Goal: Communication & Community: Answer question/provide support

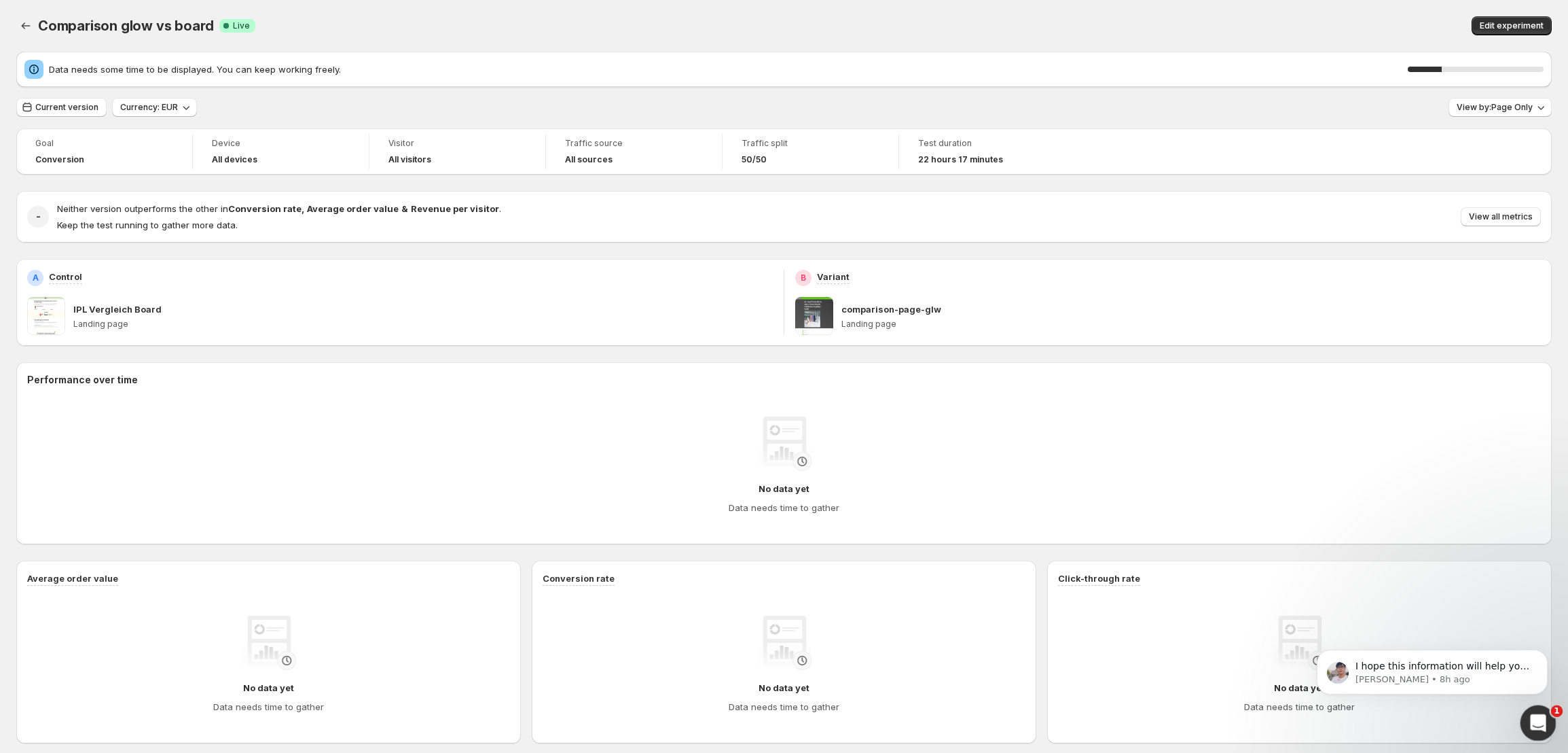
click at [1527, 715] on div "Open Intercom Messenger" at bounding box center [1536, 721] width 45 height 45
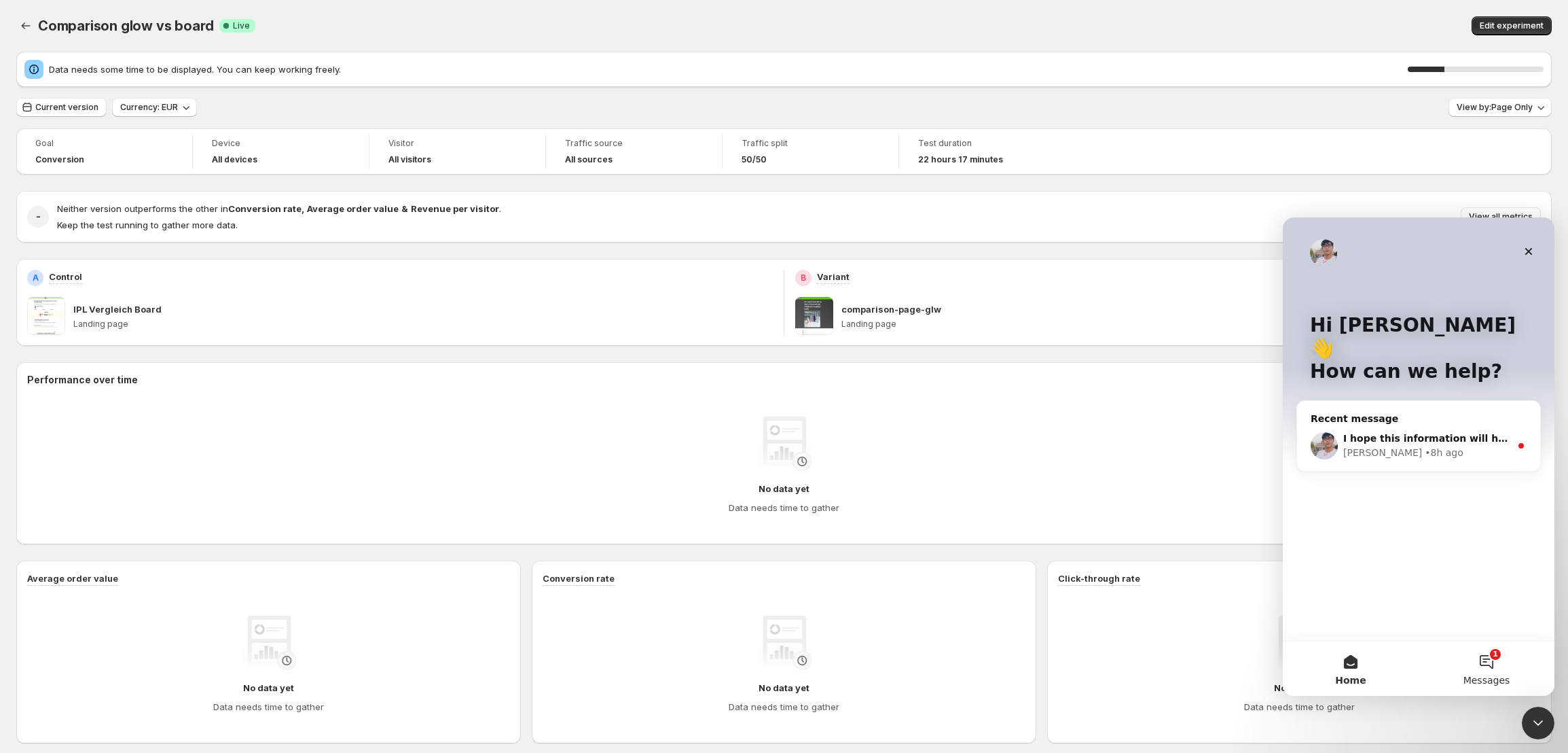
click at [1487, 668] on button "1 Messages" at bounding box center [1486, 668] width 135 height 54
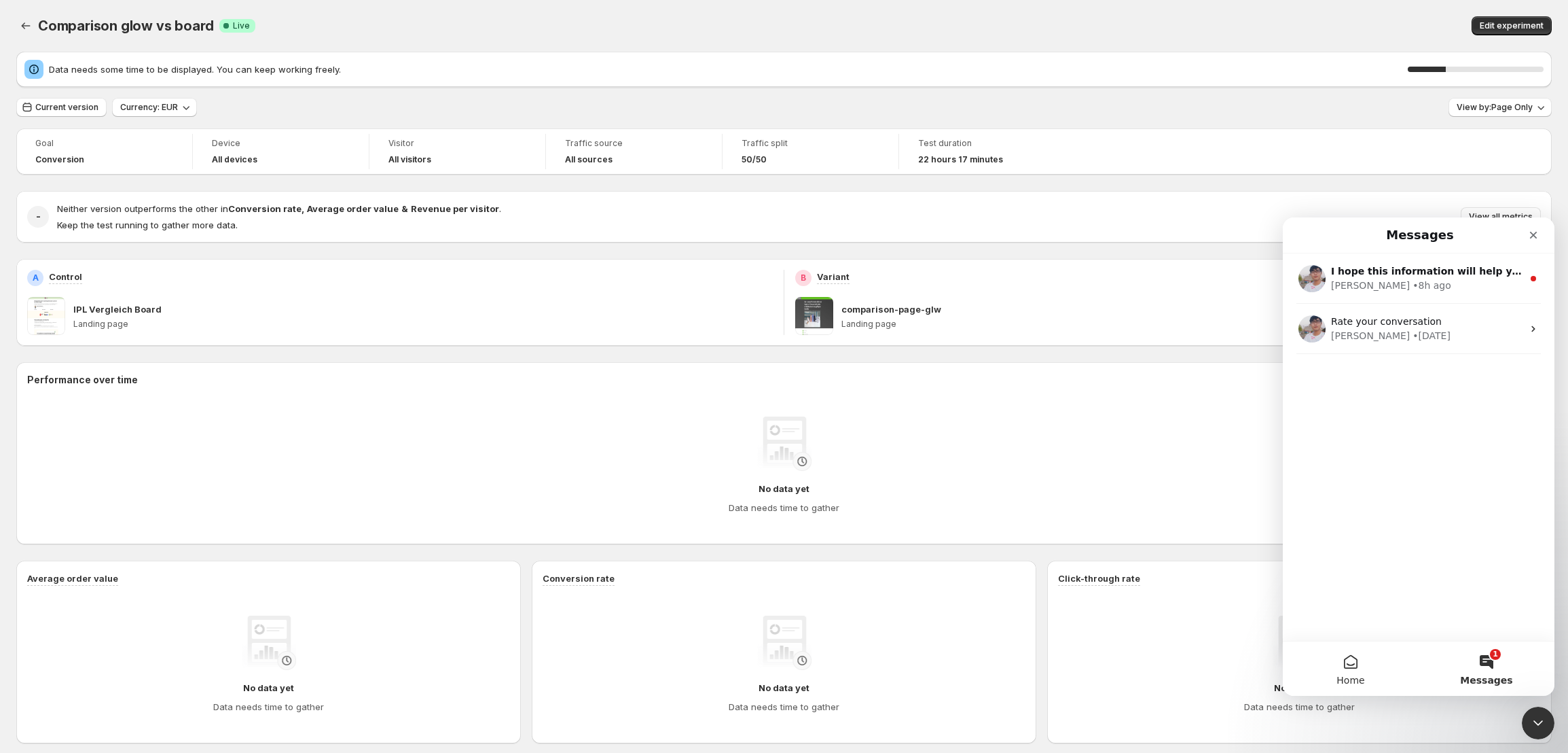
click at [1330, 669] on button "Home" at bounding box center [1351, 668] width 135 height 54
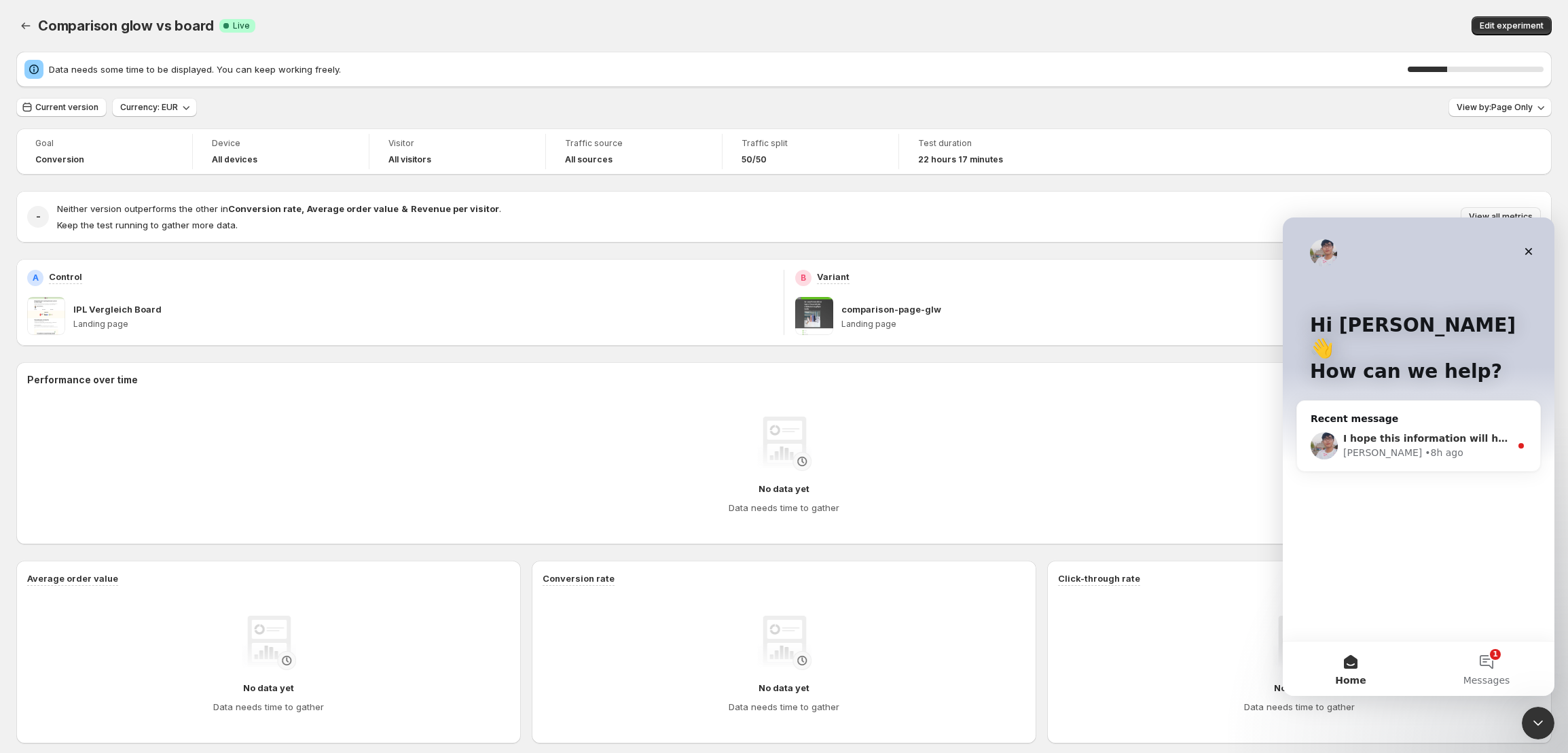
click at [1433, 432] on div "I hope this information will help you. By the way, if you have any concerns or …" at bounding box center [1427, 439] width 167 height 15
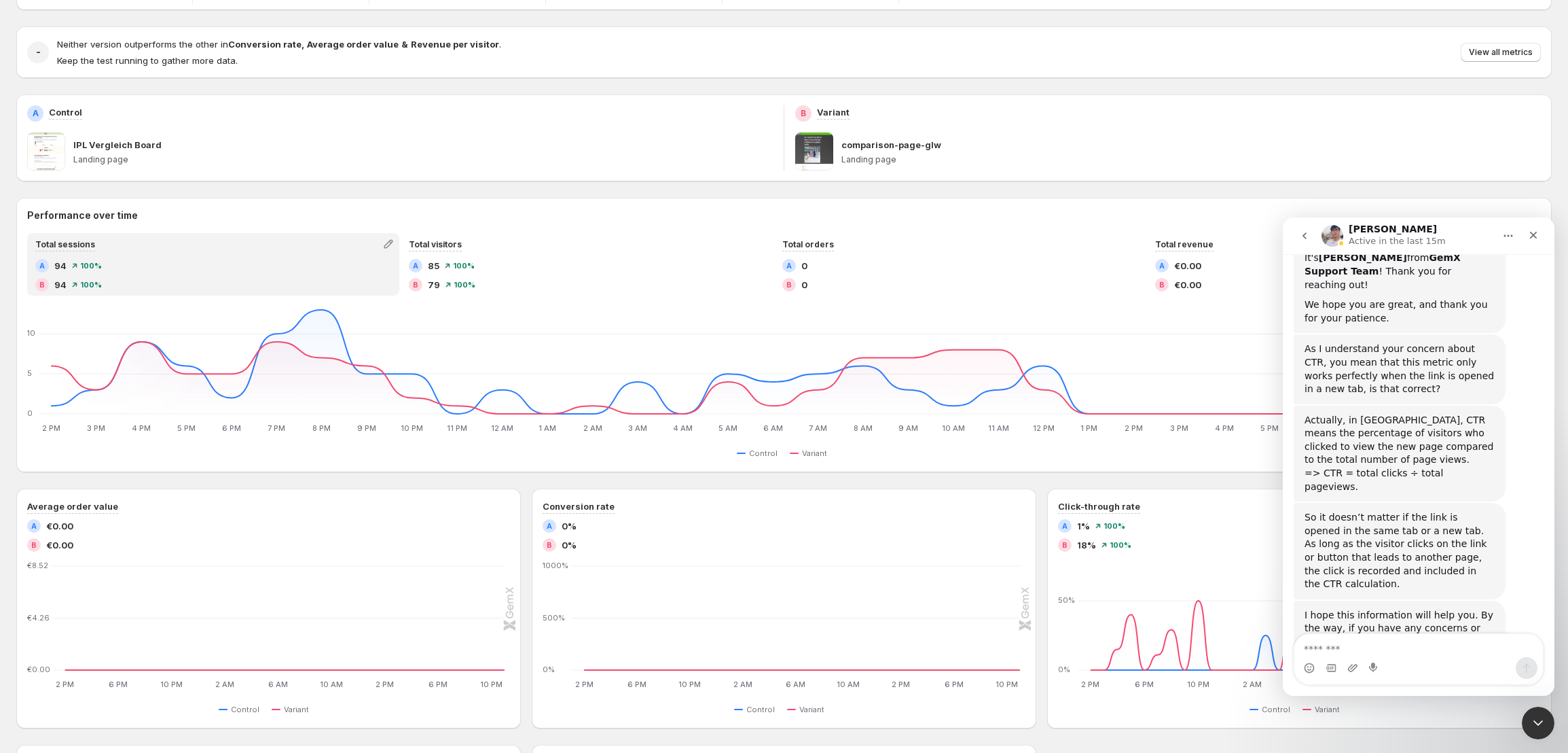
scroll to position [163, 0]
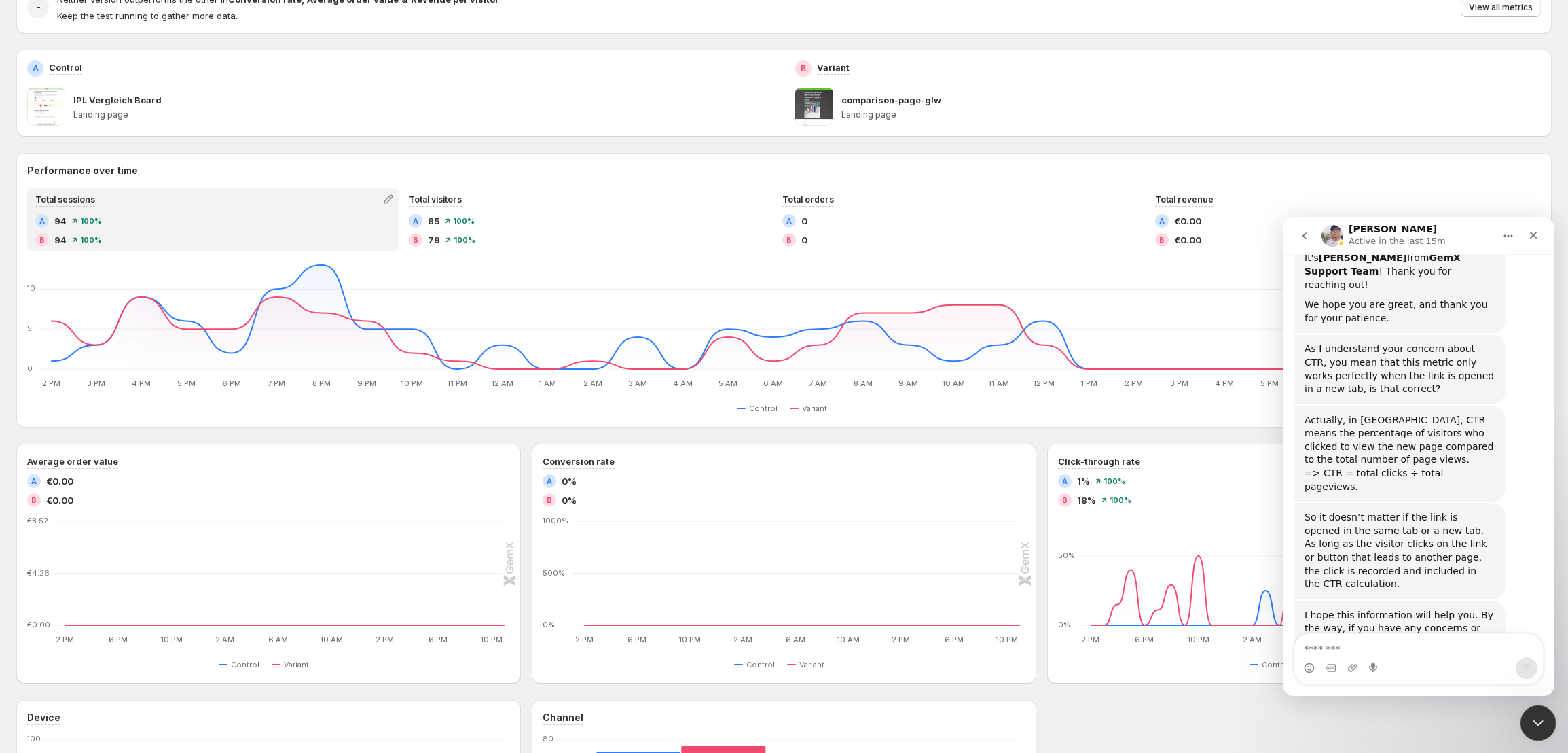
click at [1532, 726] on icon "Close Intercom Messenger" at bounding box center [1536, 720] width 16 height 16
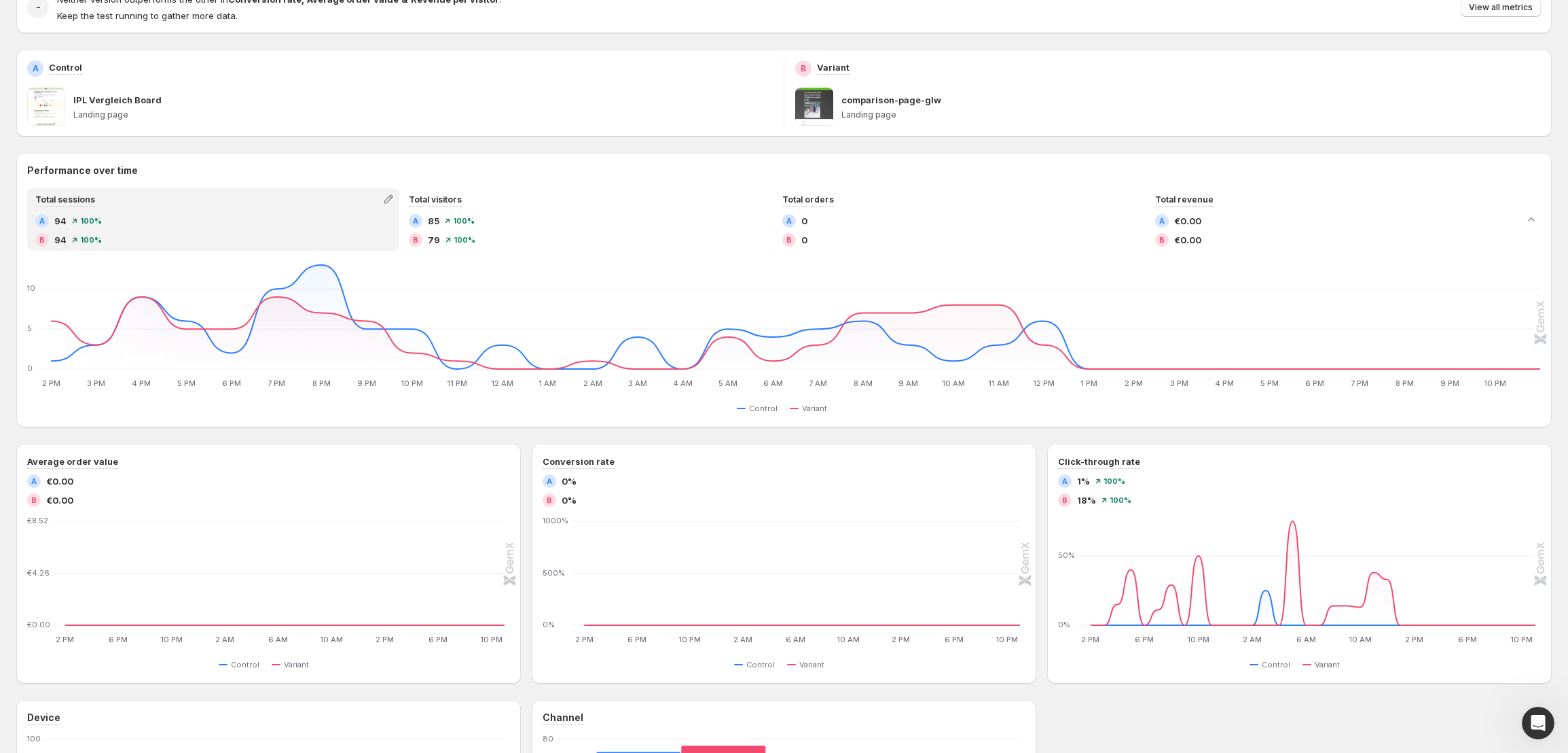
scroll to position [308, 0]
drag, startPoint x: 1539, startPoint y: 735, endPoint x: 1533, endPoint y: 731, distance: 7.2
click at [1534, 734] on div "Open Intercom Messenger" at bounding box center [1536, 721] width 45 height 45
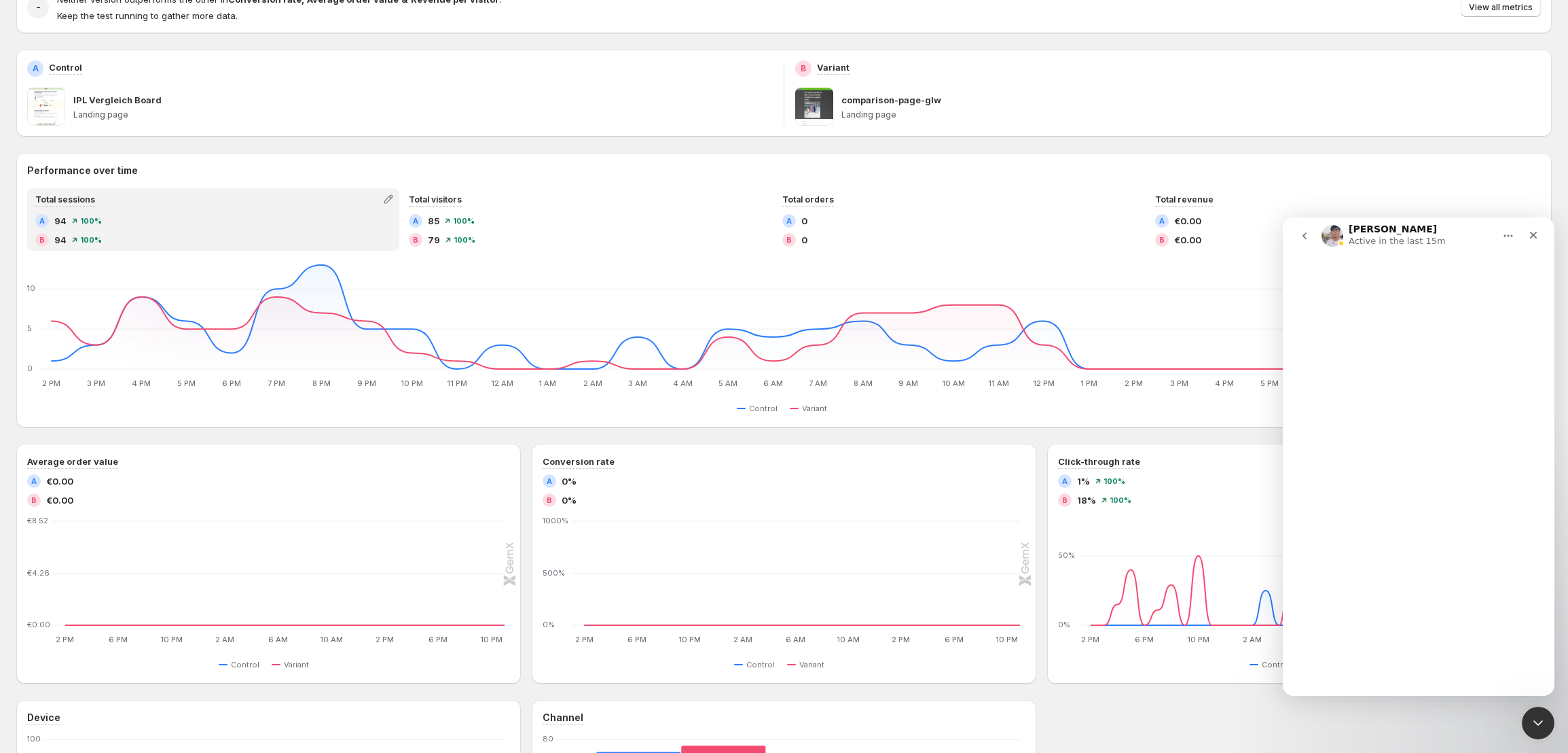
click at [1436, 656] on div "Intercom messenger" at bounding box center [1419, 475] width 272 height 442
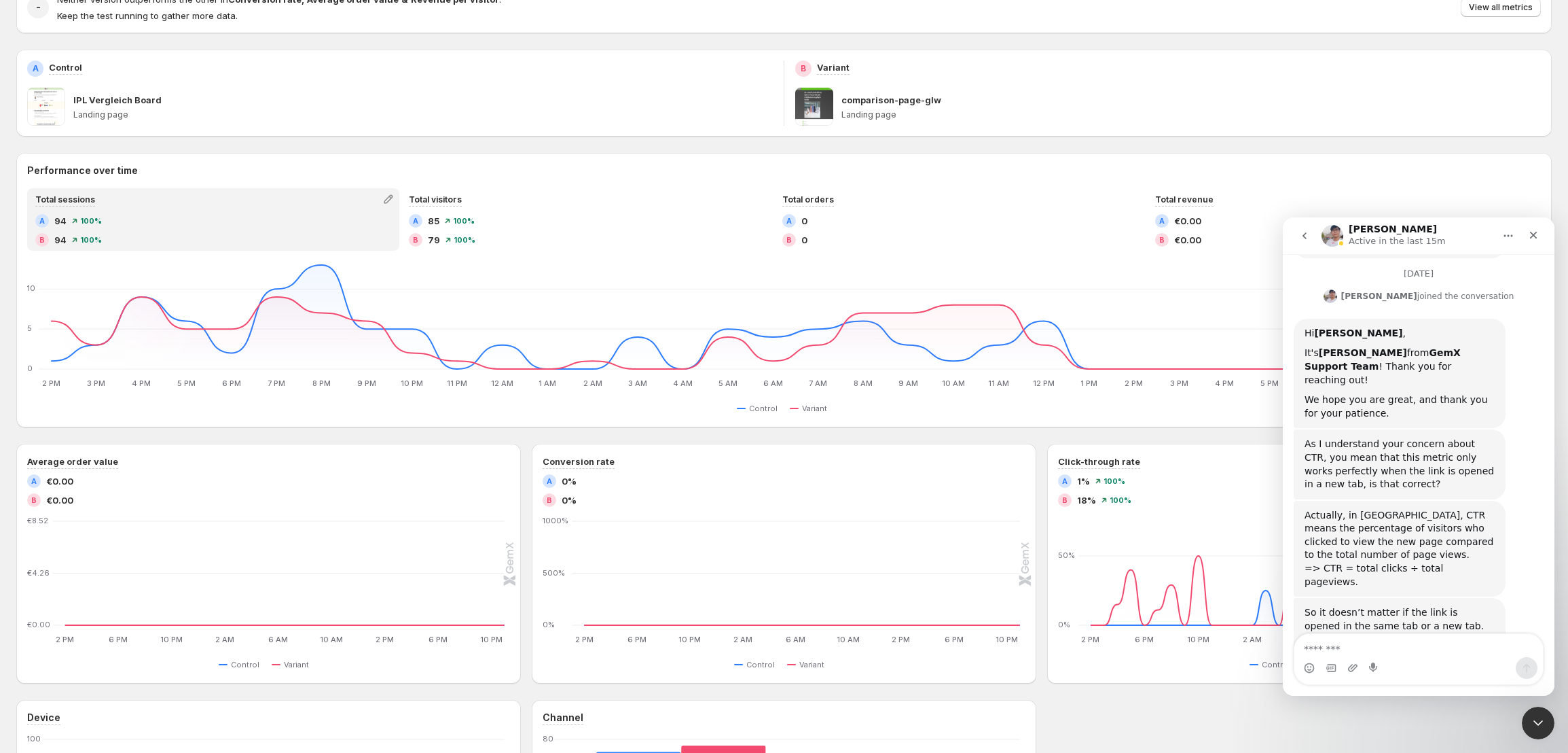
click at [1356, 642] on textarea "Message…" at bounding box center [1419, 645] width 249 height 23
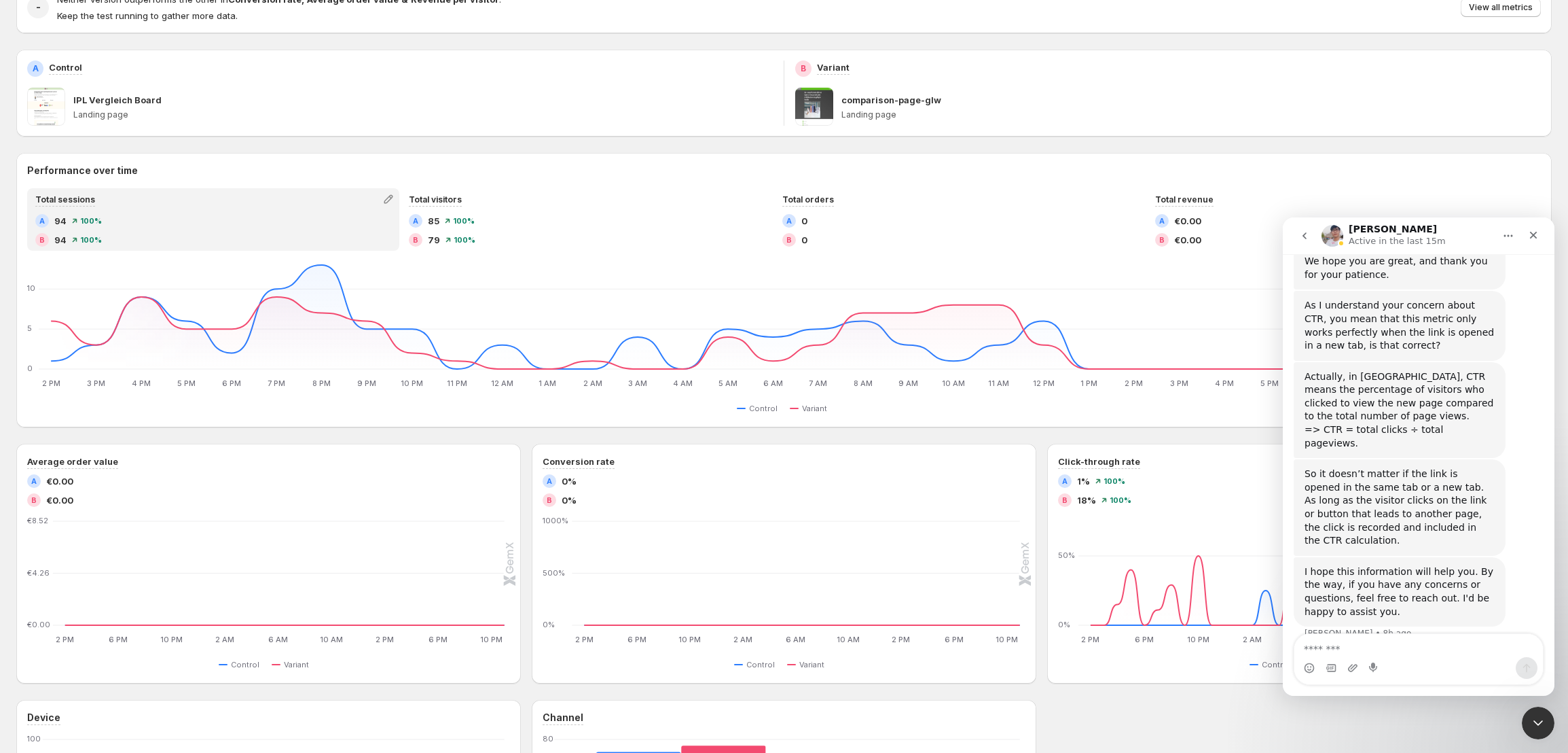
scroll to position [525, 0]
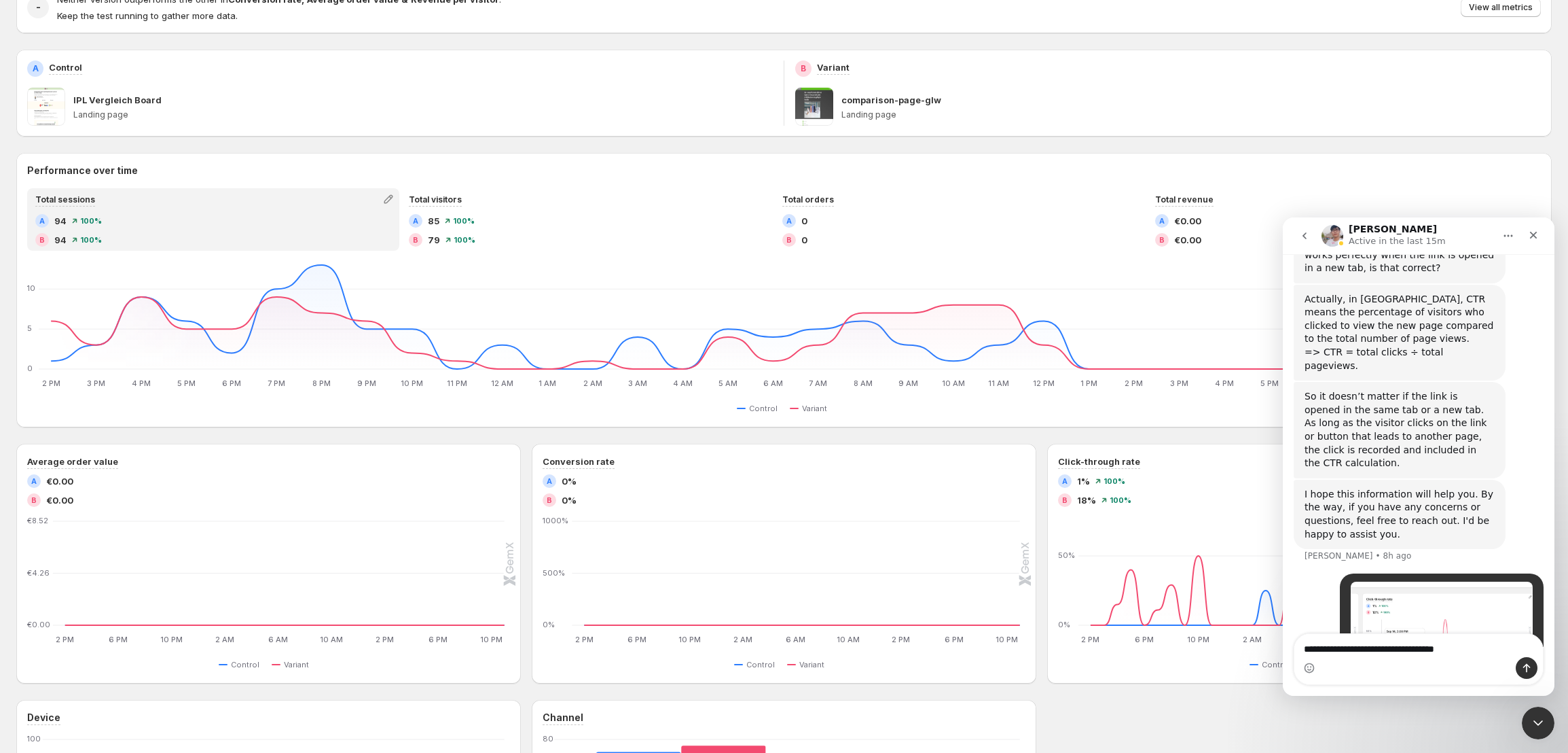
type textarea "**********"
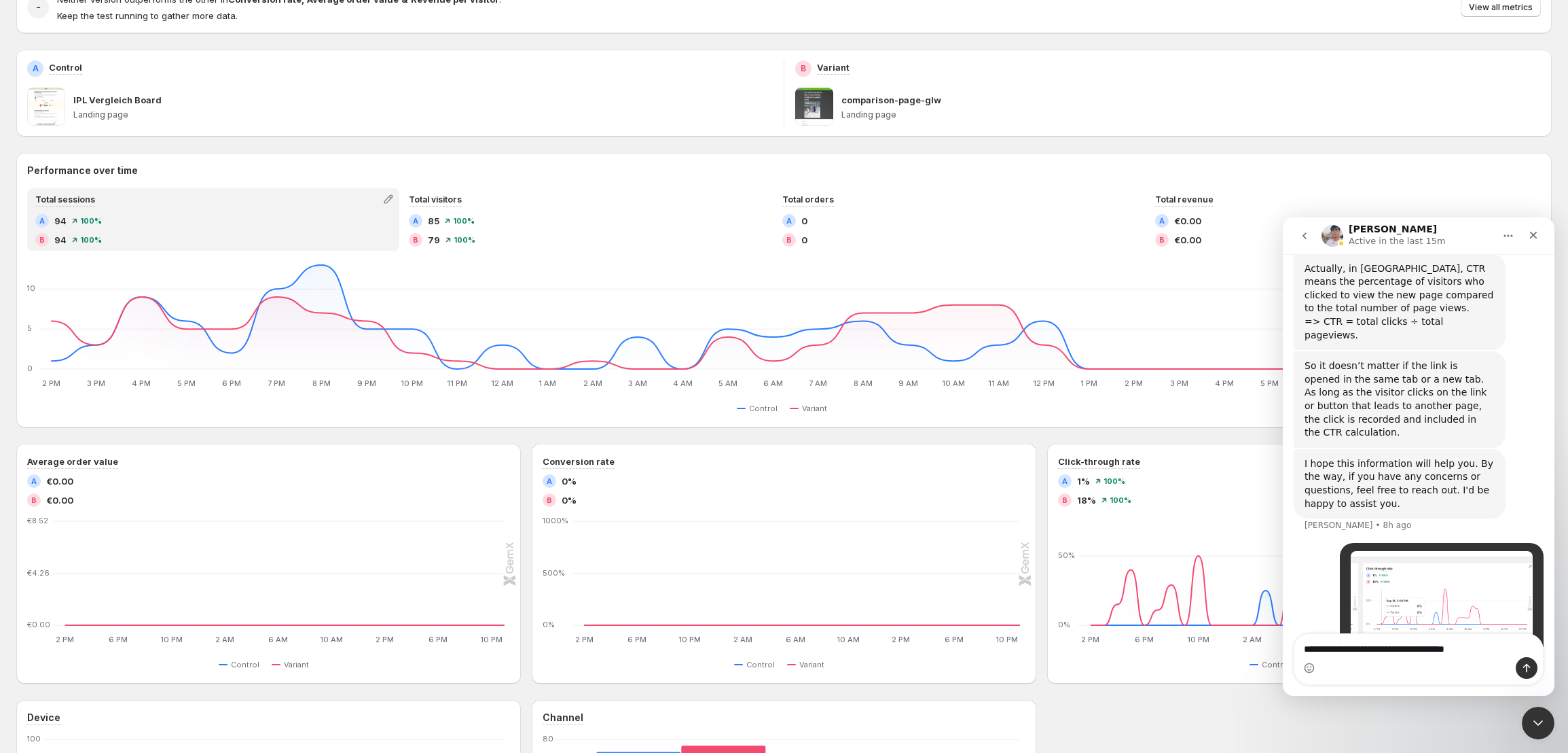
type textarea "**********"
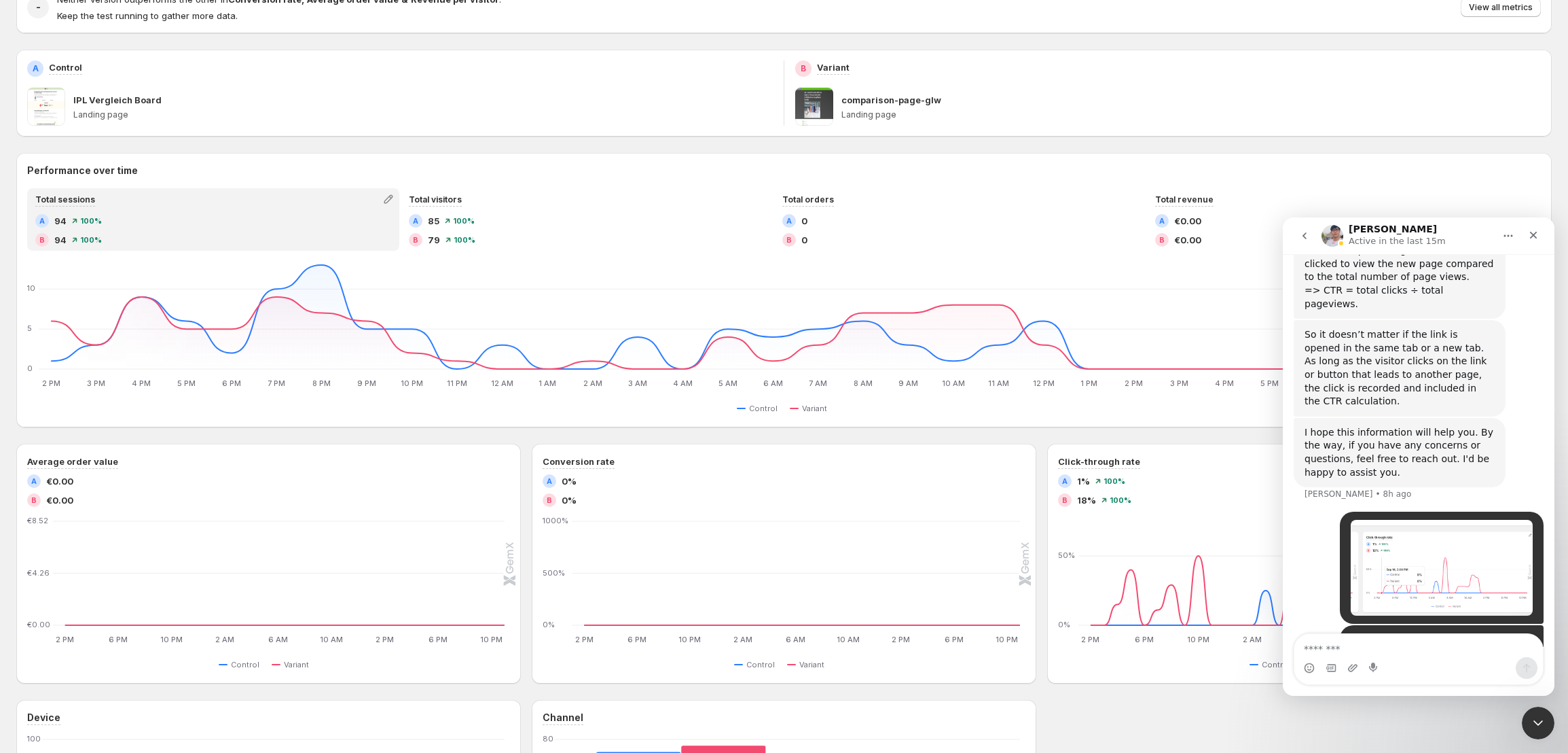
click at [830, 129] on div "B Variant comparison-page-glw Landing page" at bounding box center [1168, 92] width 767 height 87
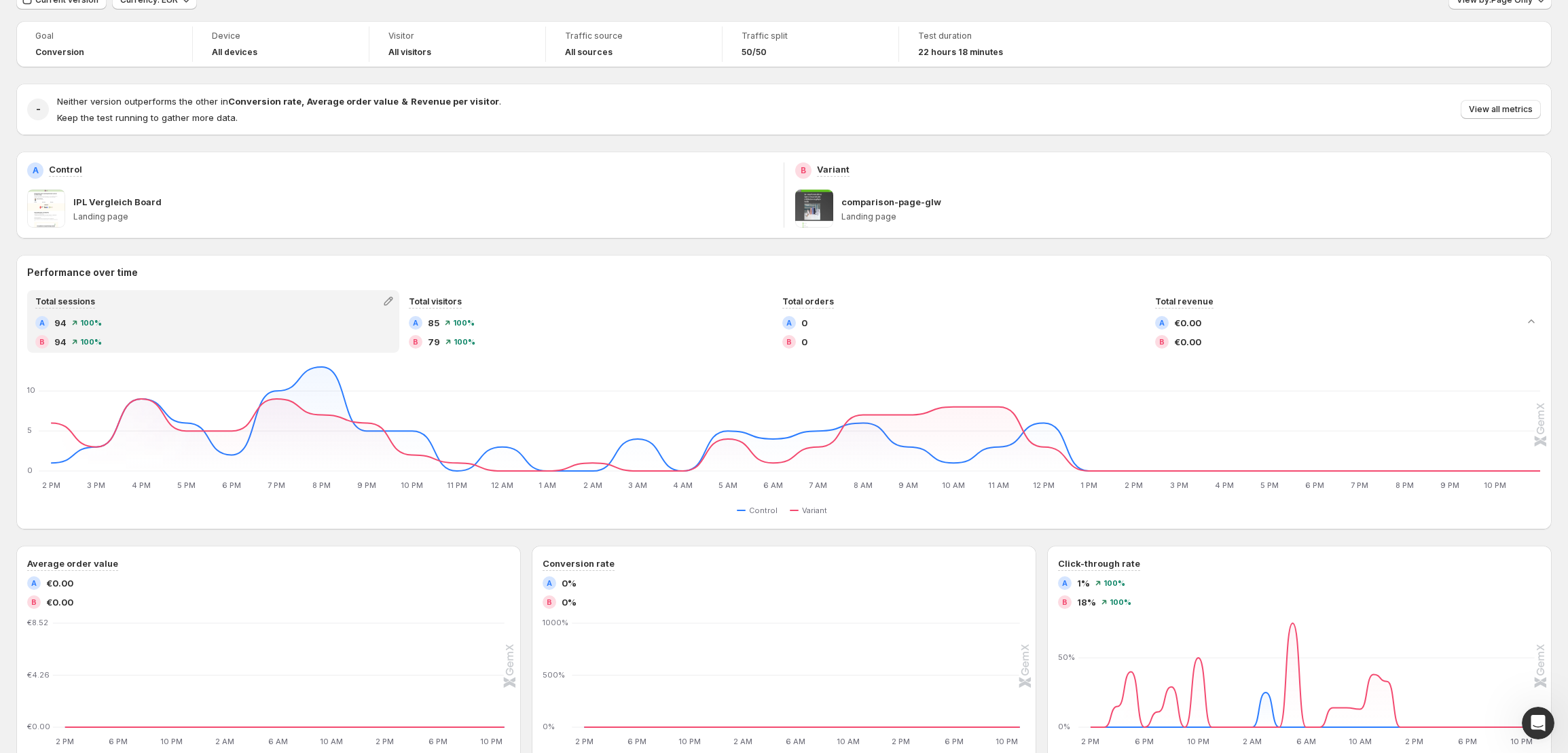
scroll to position [0, 0]
